Goal: Navigation & Orientation: Go to known website

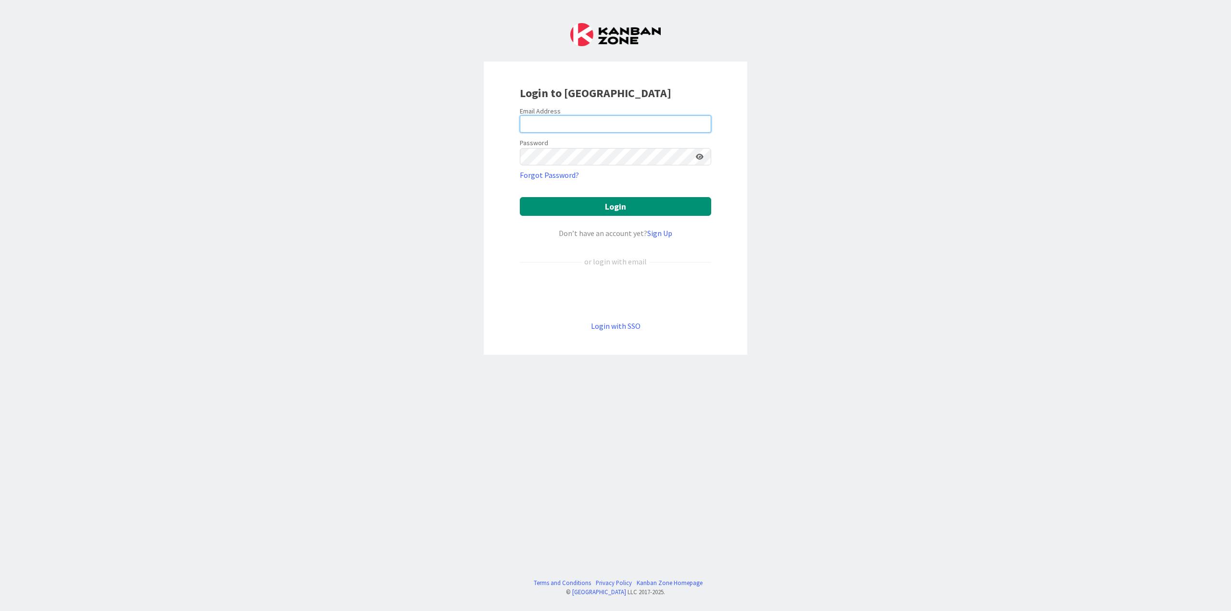
click at [593, 119] on input "email" at bounding box center [615, 123] width 191 height 17
type input "[PERSON_NAME][EMAIL_ADDRESS][PERSON_NAME][DOMAIN_NAME]"
click at [520, 197] on button "Login" at bounding box center [615, 206] width 191 height 19
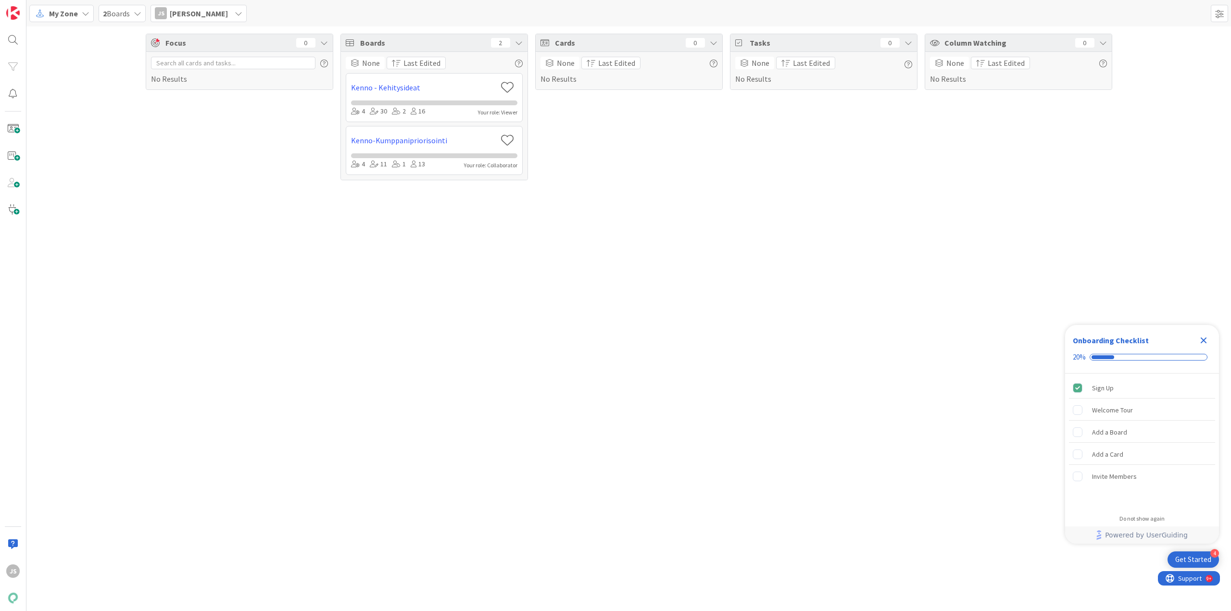
click at [79, 17] on div "My Zone" at bounding box center [61, 13] width 64 height 17
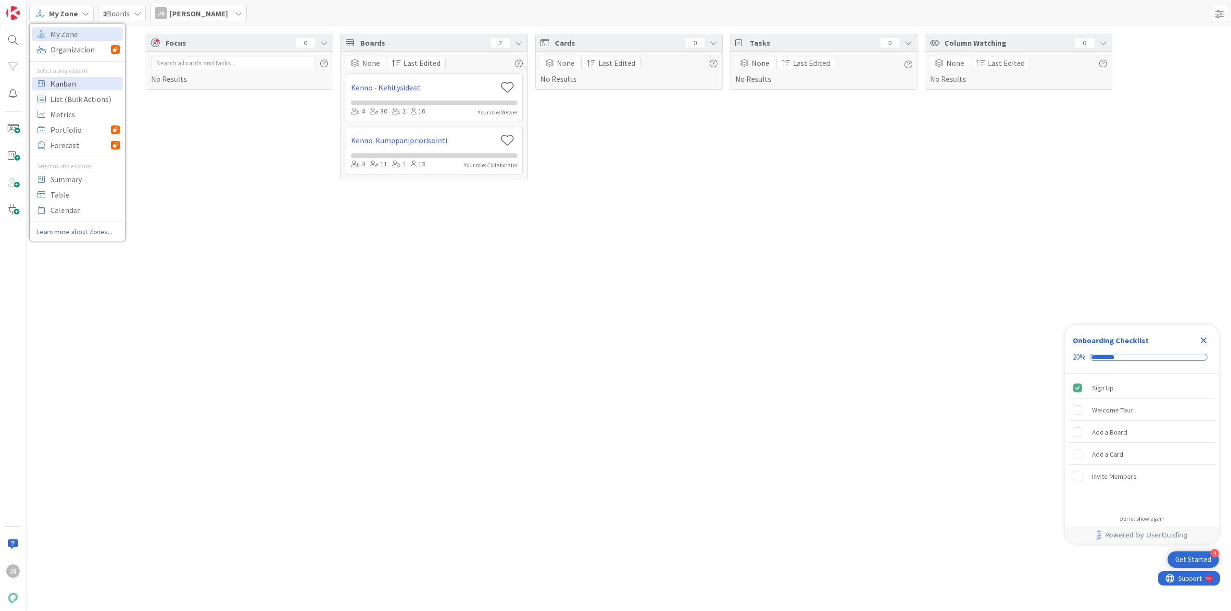
click at [74, 86] on span "Kanban" at bounding box center [84, 83] width 69 height 14
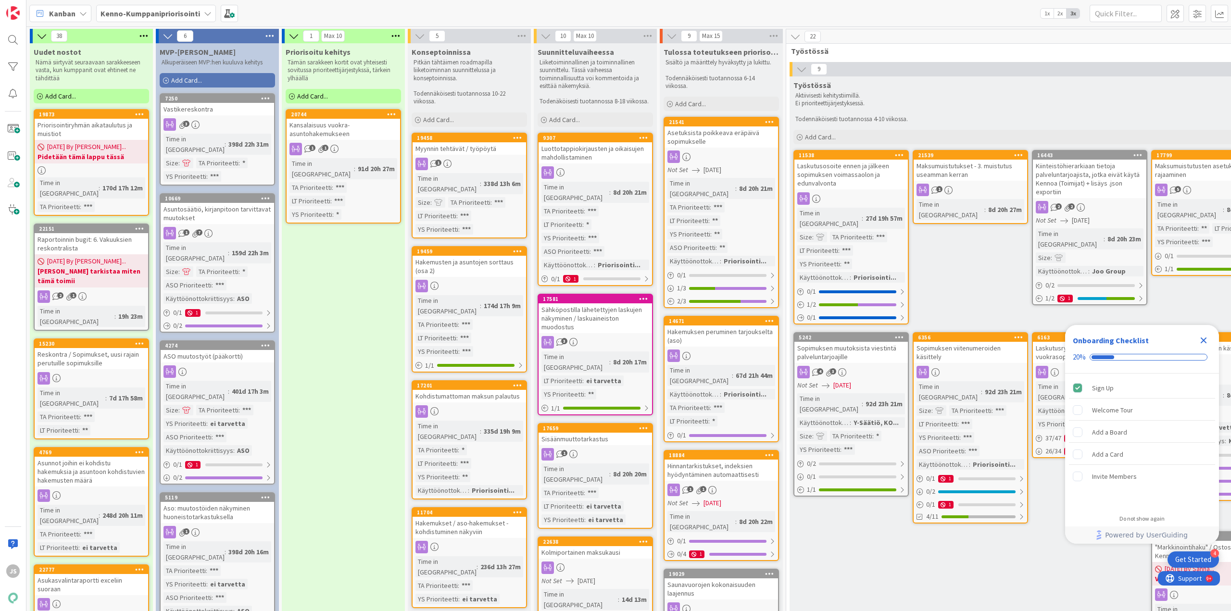
click at [1207, 348] on div "Close Checklist" at bounding box center [1203, 340] width 15 height 15
